Goal: Task Accomplishment & Management: Manage account settings

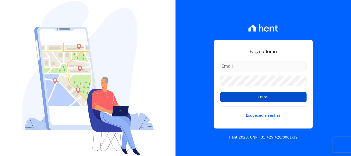
type input "[PERSON_NAME][EMAIL_ADDRESS][PERSON_NAME][DOMAIN_NAME]"
click at [266, 99] on input "Entrar" at bounding box center [263, 97] width 86 height 10
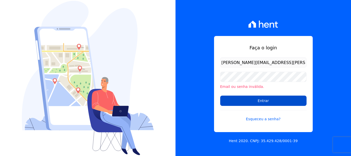
click at [263, 101] on input "Entrar" at bounding box center [263, 100] width 86 height 10
